Goal: Task Accomplishment & Management: Use online tool/utility

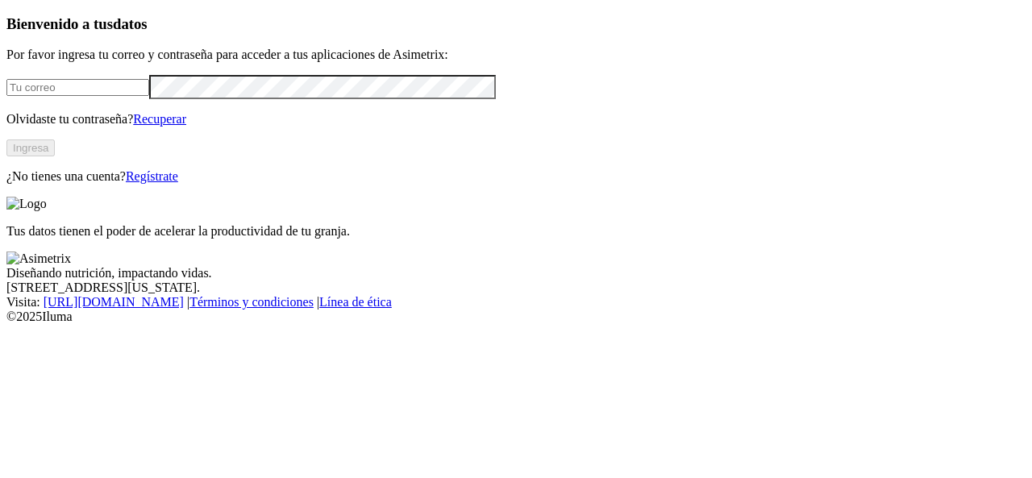
click at [139, 96] on input "email" at bounding box center [77, 87] width 143 height 17
type input "[EMAIL_ADDRESS][DOMAIN_NAME]"
click at [55, 156] on button "Ingresa" at bounding box center [30, 147] width 48 height 17
